Goal: Task Accomplishment & Management: Manage account settings

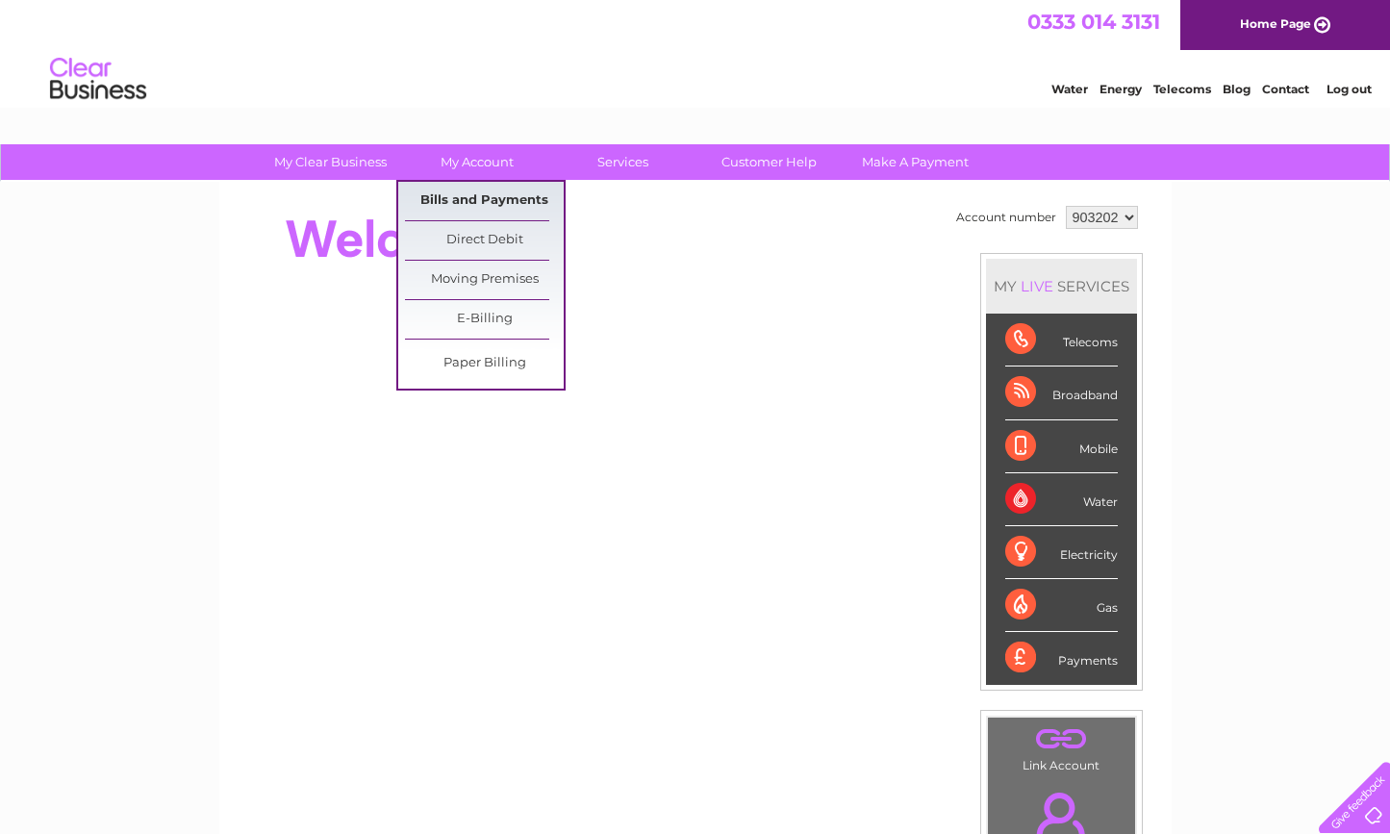
click at [453, 193] on link "Bills and Payments" at bounding box center [484, 201] width 159 height 38
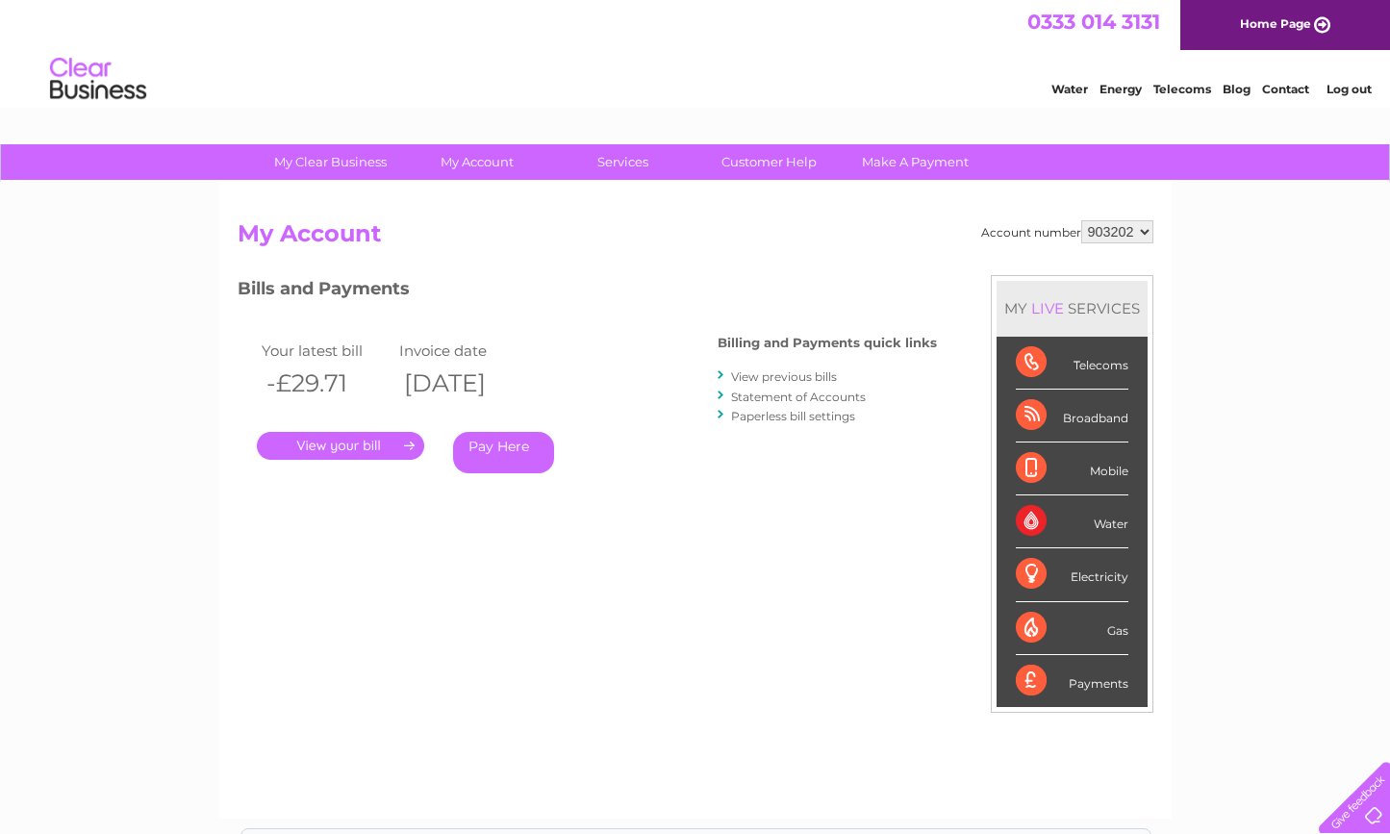
click at [350, 444] on link "." at bounding box center [340, 446] width 167 height 28
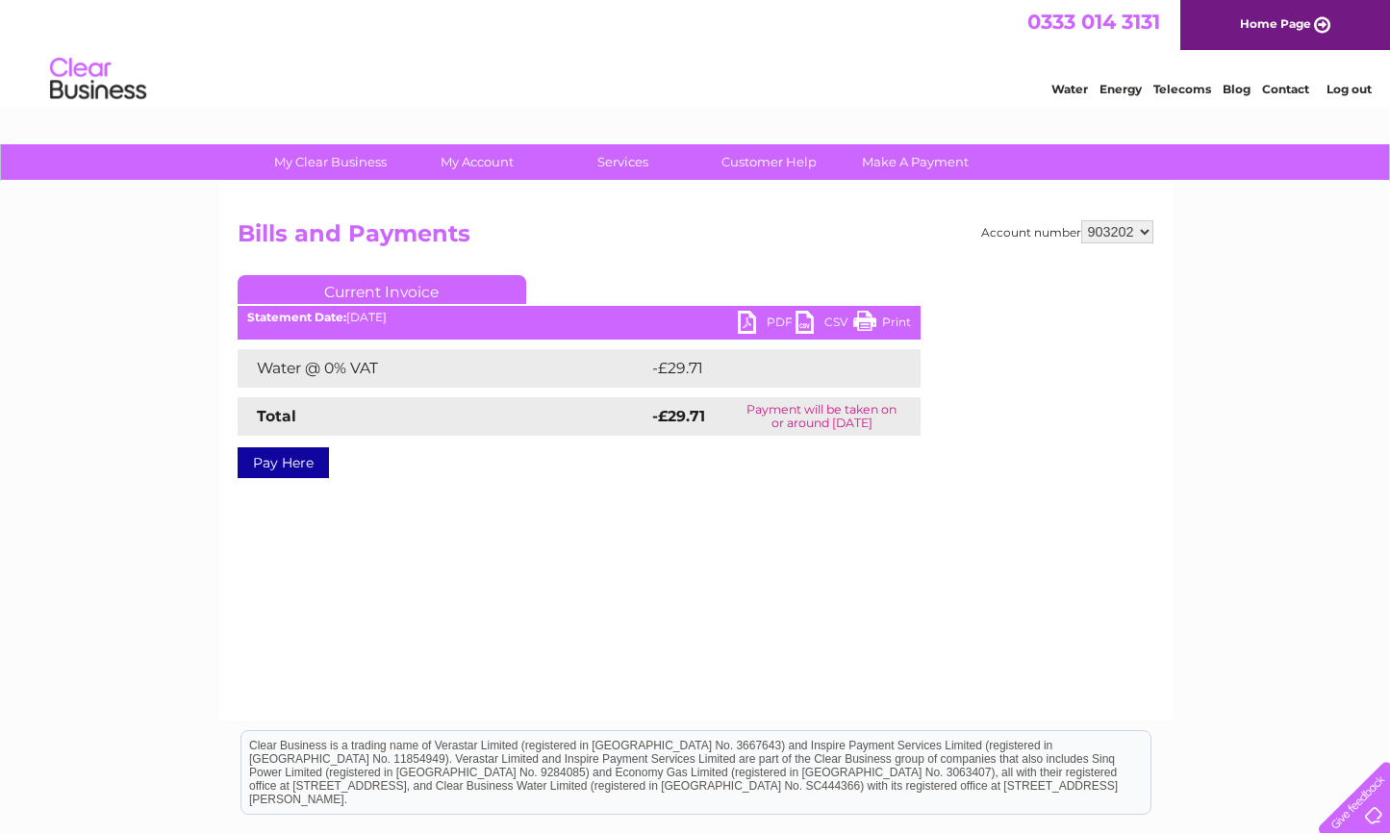
click at [739, 315] on link "PDF" at bounding box center [767, 325] width 58 height 28
